Goal: Information Seeking & Learning: Learn about a topic

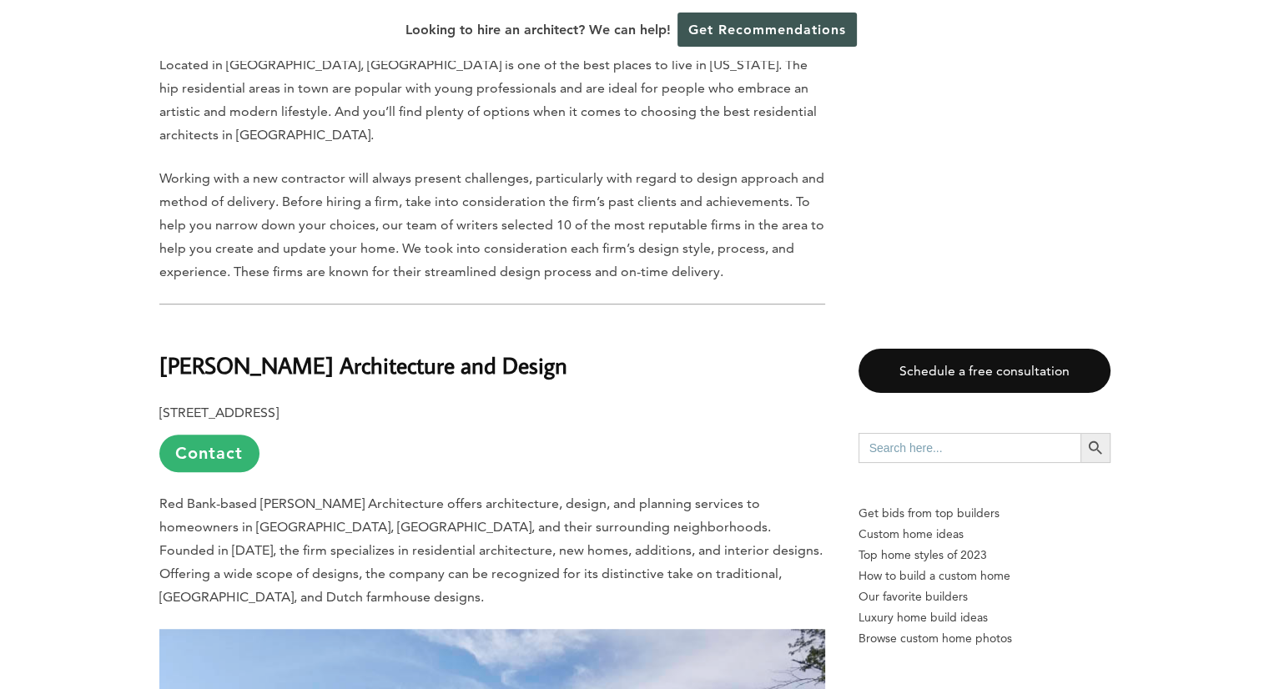
scroll to position [918, 0]
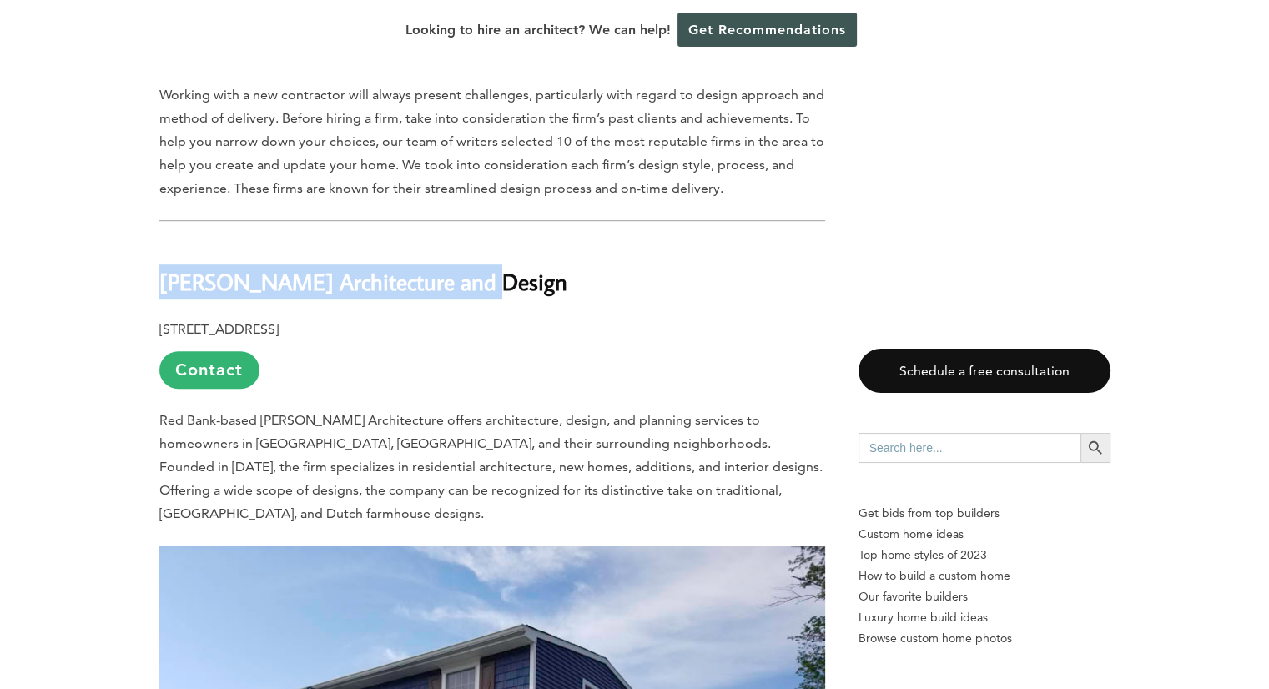
drag, startPoint x: 471, startPoint y: 253, endPoint x: 159, endPoint y: 250, distance: 312.1
click at [159, 250] on h2 "[PERSON_NAME] Architecture and Design" at bounding box center [492, 270] width 666 height 58
copy b "[PERSON_NAME] Architecture and Design"
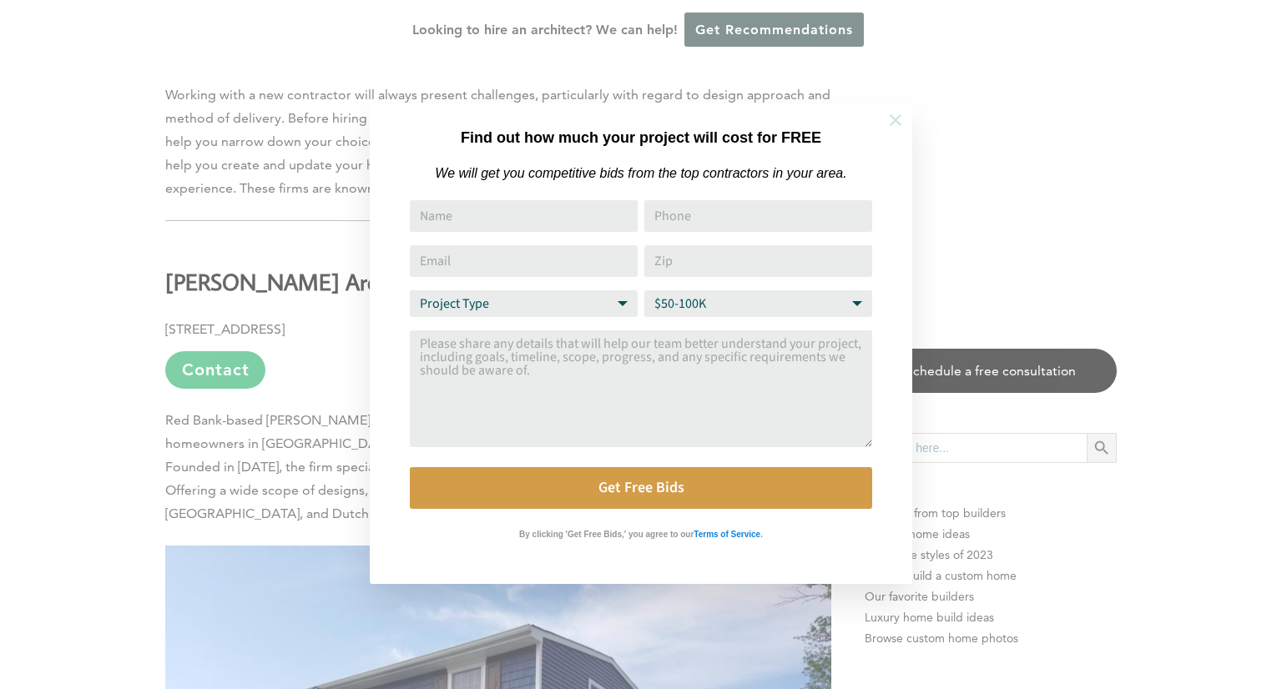
click at [891, 122] on icon at bounding box center [895, 120] width 18 height 18
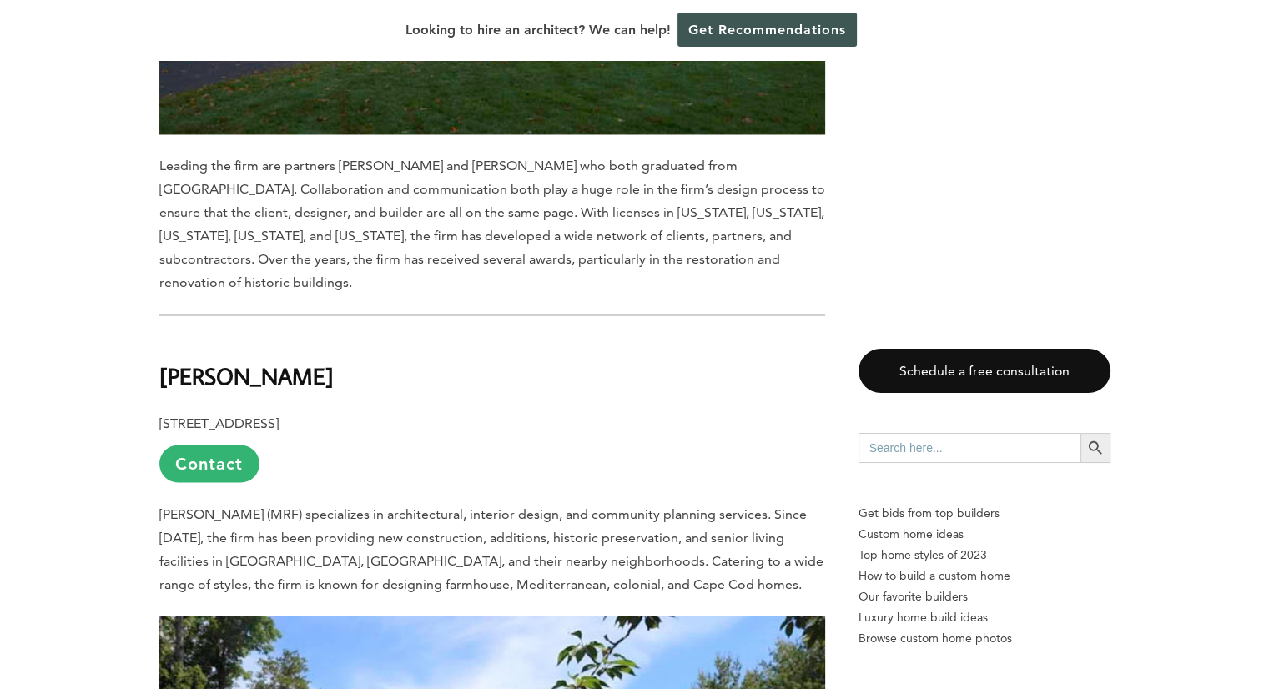
scroll to position [2921, 0]
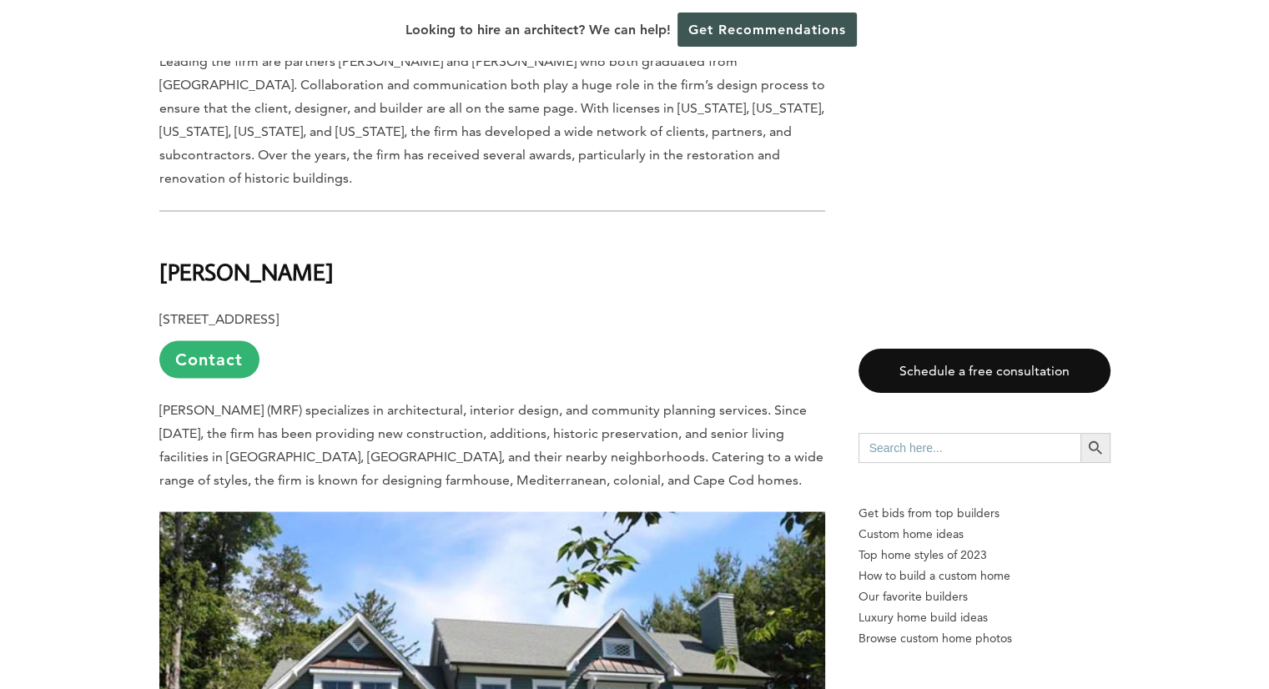
drag, startPoint x: 357, startPoint y: 214, endPoint x: 160, endPoint y: 214, distance: 196.9
click at [160, 231] on h2 "[PERSON_NAME]" at bounding box center [492, 260] width 666 height 58
copy b "[PERSON_NAME]"
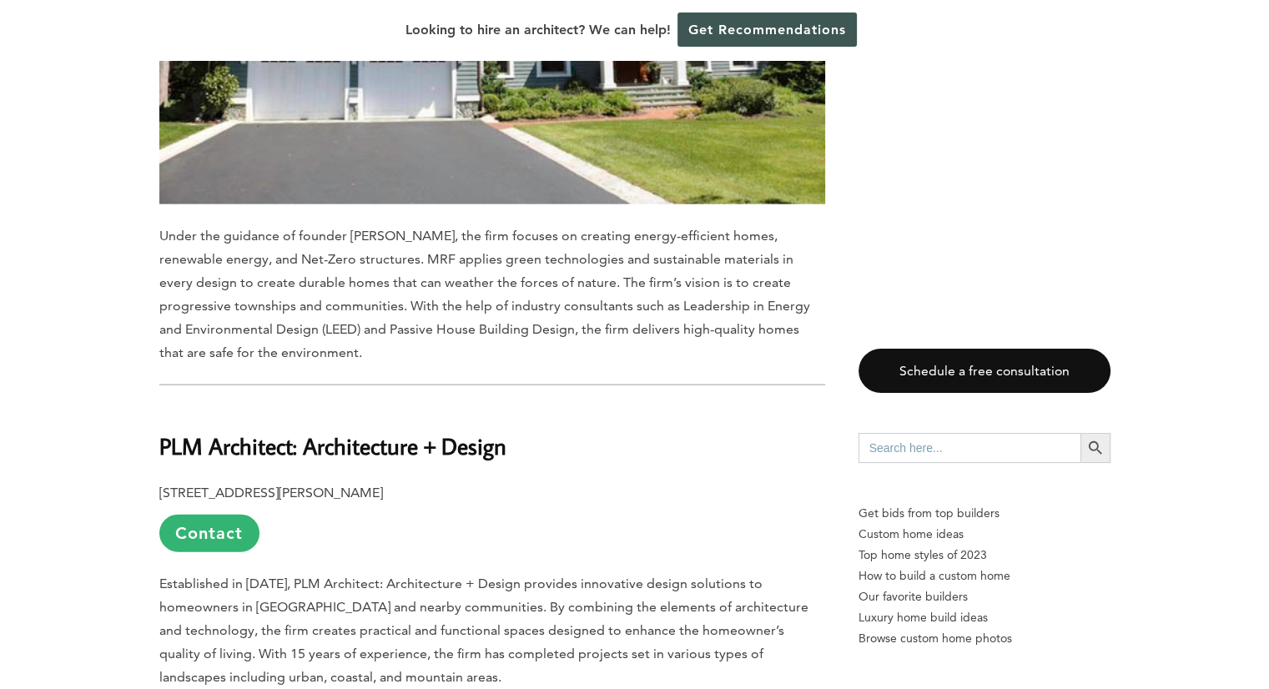
scroll to position [3839, 0]
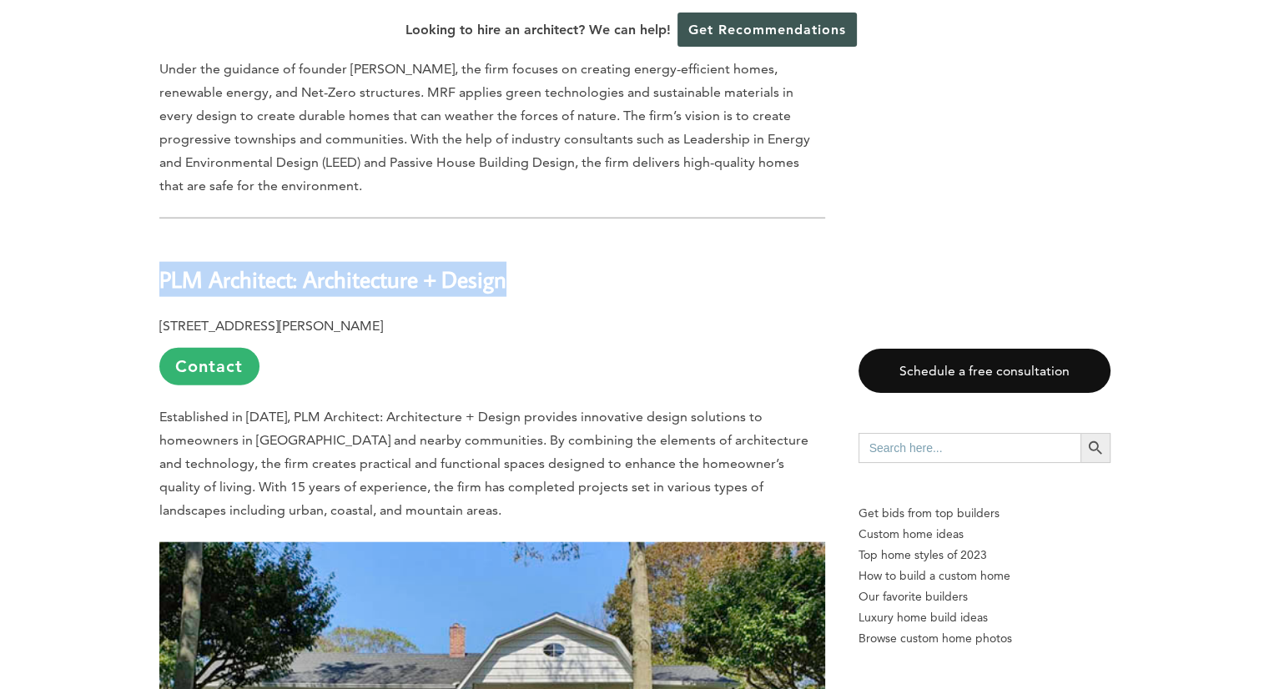
drag, startPoint x: 507, startPoint y: 221, endPoint x: 144, endPoint y: 222, distance: 363.8
copy b "PLM Architect: Architecture + Design"
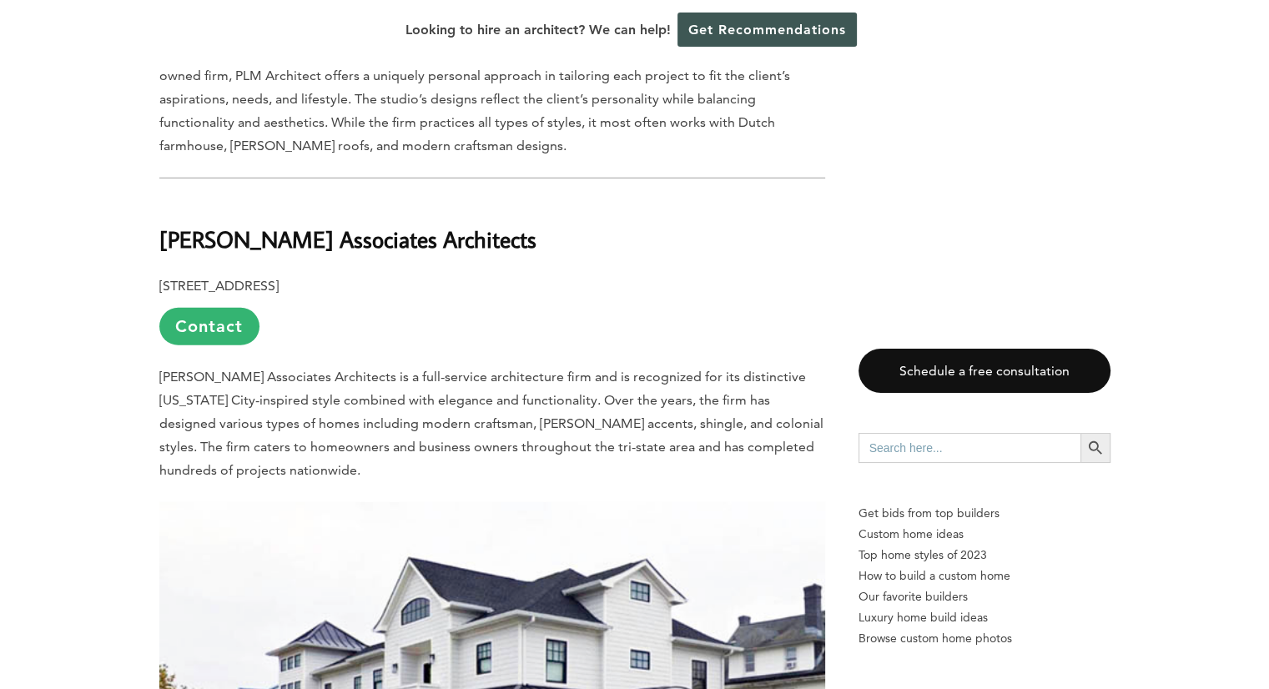
scroll to position [4756, 0]
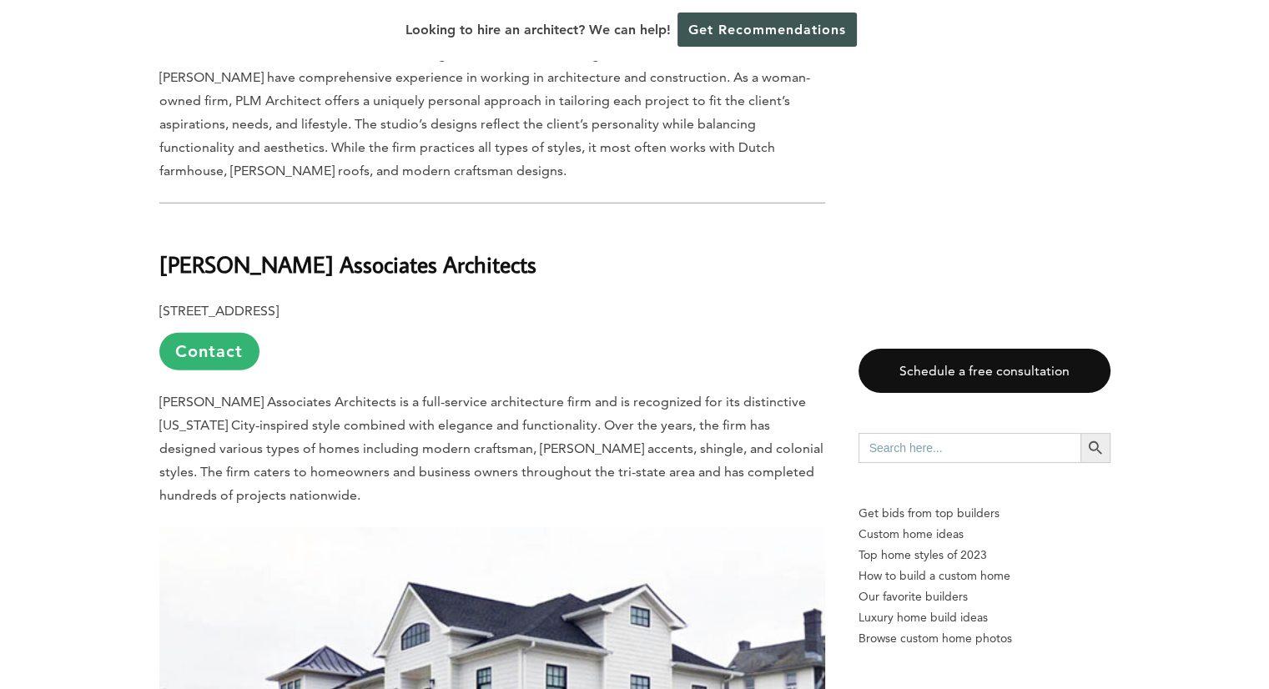
drag, startPoint x: 522, startPoint y: 175, endPoint x: 161, endPoint y: 165, distance: 361.5
click at [161, 250] on b "[PERSON_NAME] Associates Architects" at bounding box center [347, 264] width 377 height 29
copy b "[PERSON_NAME] Associates Architects"
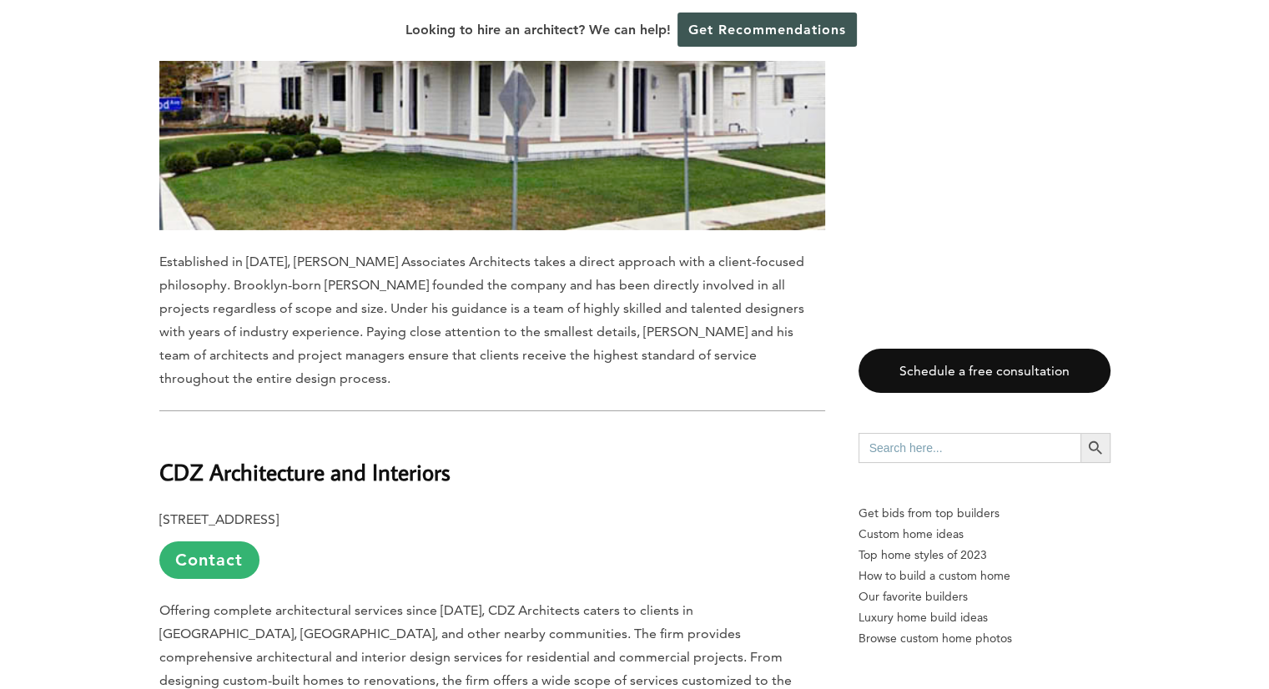
scroll to position [5591, 0]
